Goal: Task Accomplishment & Management: Complete application form

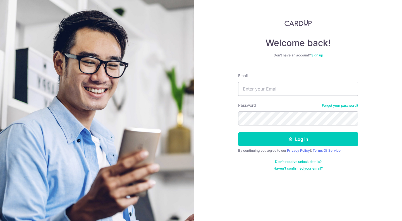
type input "arun@marlobespoke.com"
click at [238, 132] on button "Log in" at bounding box center [298, 139] width 120 height 14
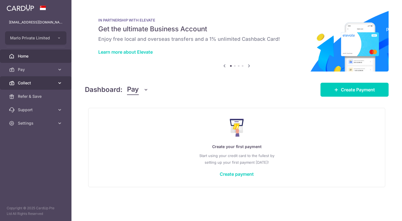
click at [53, 85] on span "Collect" at bounding box center [36, 83] width 37 height 6
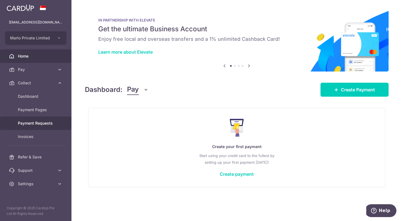
click at [31, 123] on span "Payment Requests" at bounding box center [36, 123] width 37 height 6
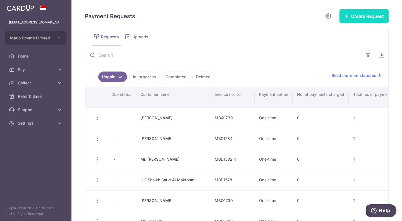
click at [367, 17] on button "Create Request" at bounding box center [363, 16] width 49 height 14
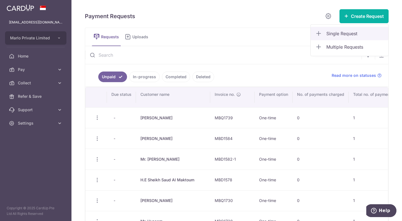
click at [348, 32] on span "Single Request" at bounding box center [354, 33] width 57 height 7
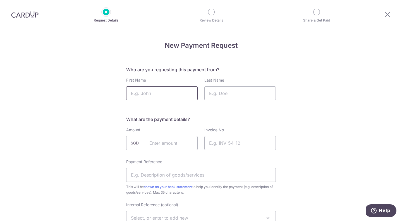
click at [171, 95] on input "First Name" at bounding box center [161, 93] width 71 height 14
type input "Mr."
type input "S"
type input "a"
type input "l"
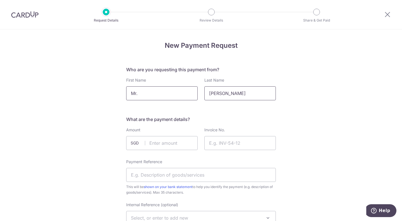
type input "Alex"
type input "1190.00"
click at [186, 89] on input "Mr." at bounding box center [161, 93] width 71 height 14
paste input "Alexander Strategos"
type input "Mr.Alexander"
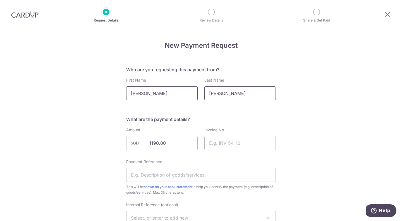
drag, startPoint x: 217, startPoint y: 93, endPoint x: 157, endPoint y: 98, distance: 61.0
click at [157, 98] on div "First Name Mr.Alexander Last Name Alex" at bounding box center [201, 88] width 156 height 23
paste input "Strategos"
type input "Strategos"
click at [216, 141] on input "Invoice No." at bounding box center [239, 143] width 71 height 14
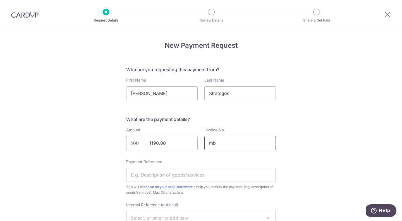
type input "m"
type input "MBS1656"
type input "m"
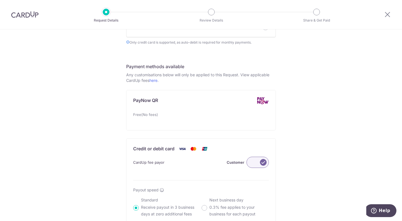
type input "Marlo - MBS1656"
click at [252, 165] on label at bounding box center [257, 161] width 22 height 11
click at [0, 0] on input "Customer" at bounding box center [0, 0] width 0 height 0
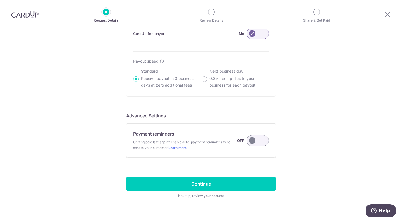
scroll to position [400, 0]
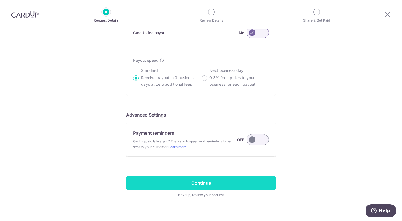
click at [230, 181] on input "Continue" at bounding box center [200, 183] width 149 height 14
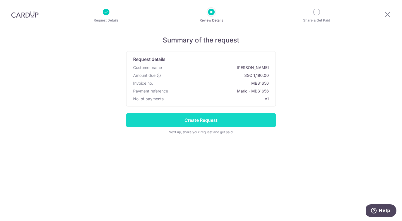
click at [209, 118] on input "Create Request" at bounding box center [200, 120] width 149 height 14
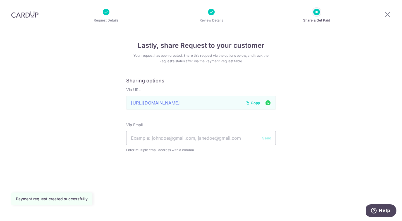
click at [254, 101] on span "Copy" at bounding box center [254, 103] width 9 height 6
click at [388, 15] on icon at bounding box center [387, 14] width 7 height 7
